Goal: Task Accomplishment & Management: Complete application form

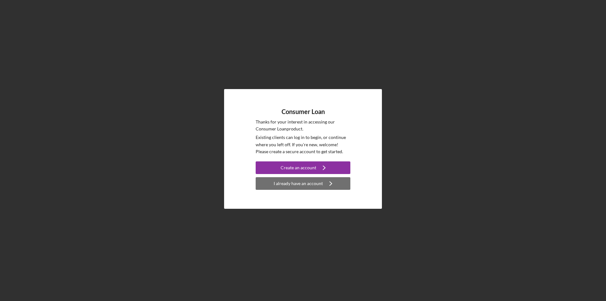
click at [293, 185] on div "I already have an account" at bounding box center [297, 183] width 49 height 13
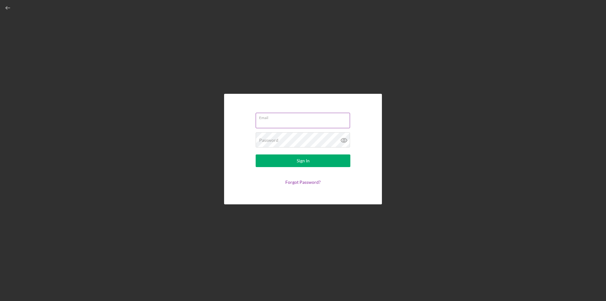
click at [272, 121] on input "Email" at bounding box center [302, 120] width 94 height 15
type input "[EMAIL_ADDRESS][DOMAIN_NAME]"
click at [288, 139] on div "Password Required" at bounding box center [302, 140] width 95 height 16
click at [255, 154] on button "Sign In" at bounding box center [302, 160] width 95 height 13
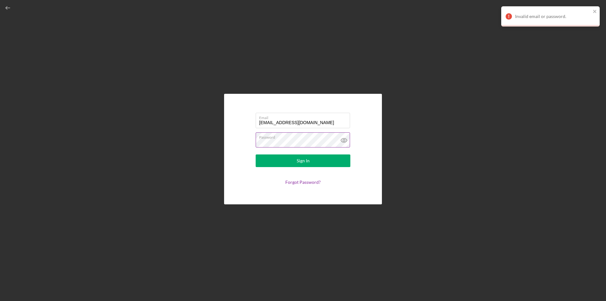
click at [255, 154] on button "Sign In" at bounding box center [302, 160] width 95 height 13
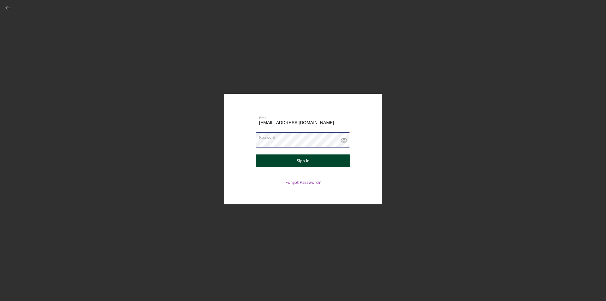
click at [255, 154] on button "Sign In" at bounding box center [302, 160] width 95 height 13
